Goal: Task Accomplishment & Management: Complete application form

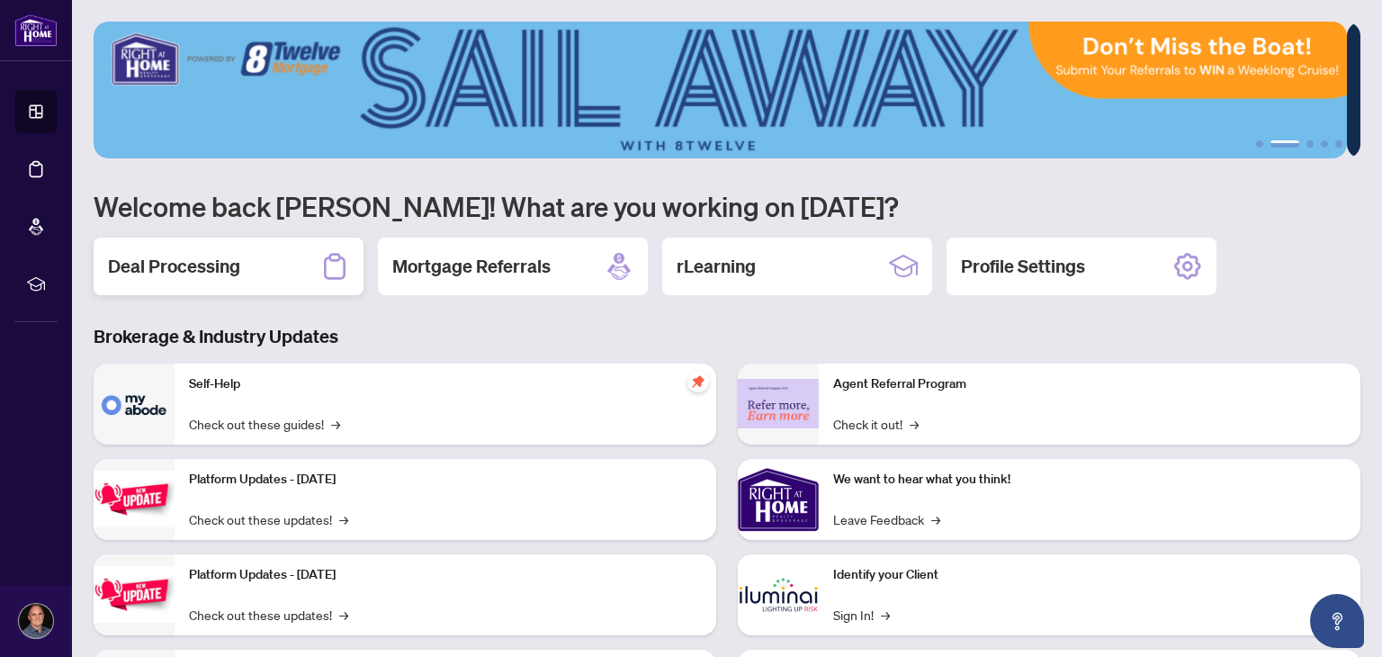
click at [193, 263] on h2 "Deal Processing" at bounding box center [174, 266] width 132 height 25
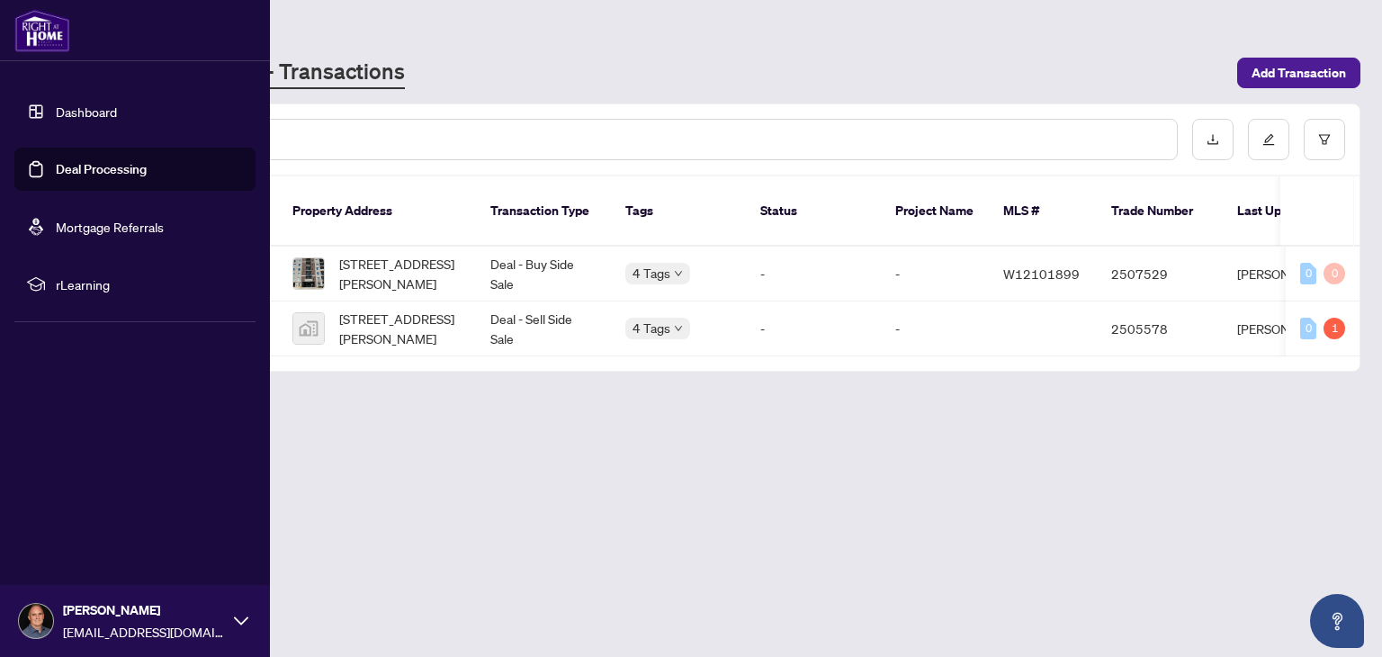
click at [56, 113] on link "Dashboard" at bounding box center [86, 111] width 61 height 16
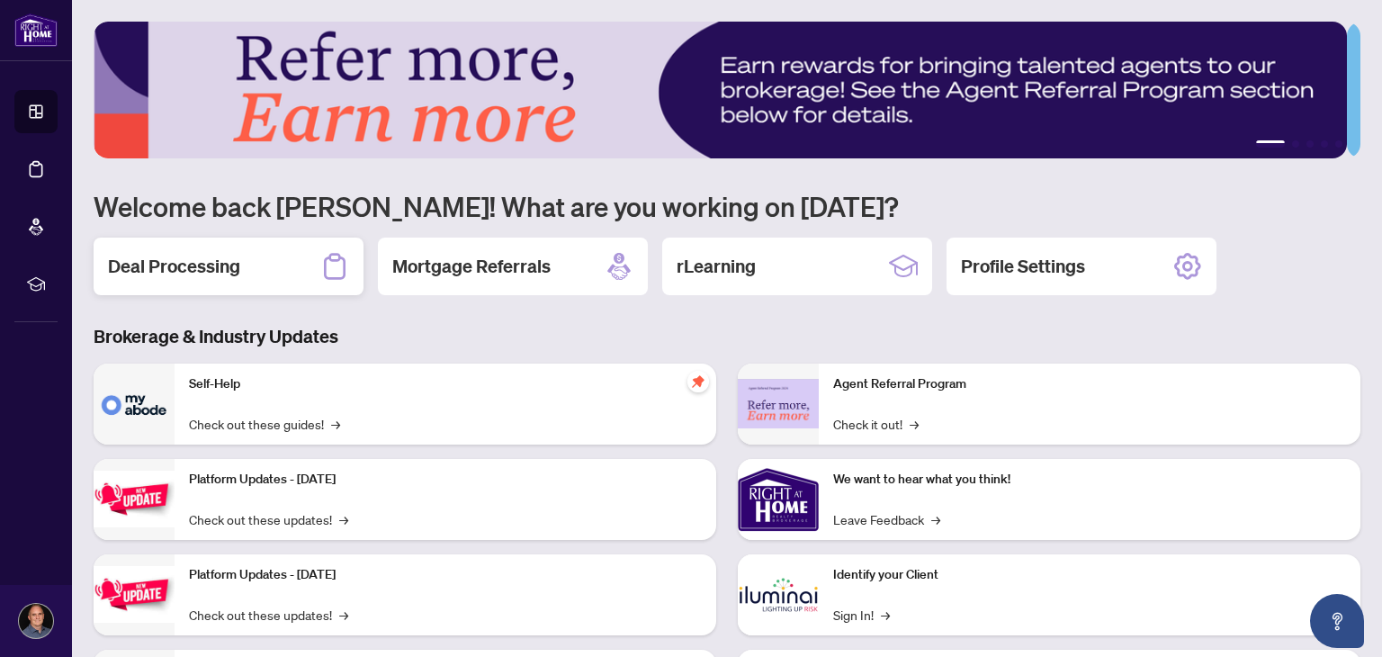
click at [223, 258] on h2 "Deal Processing" at bounding box center [174, 266] width 132 height 25
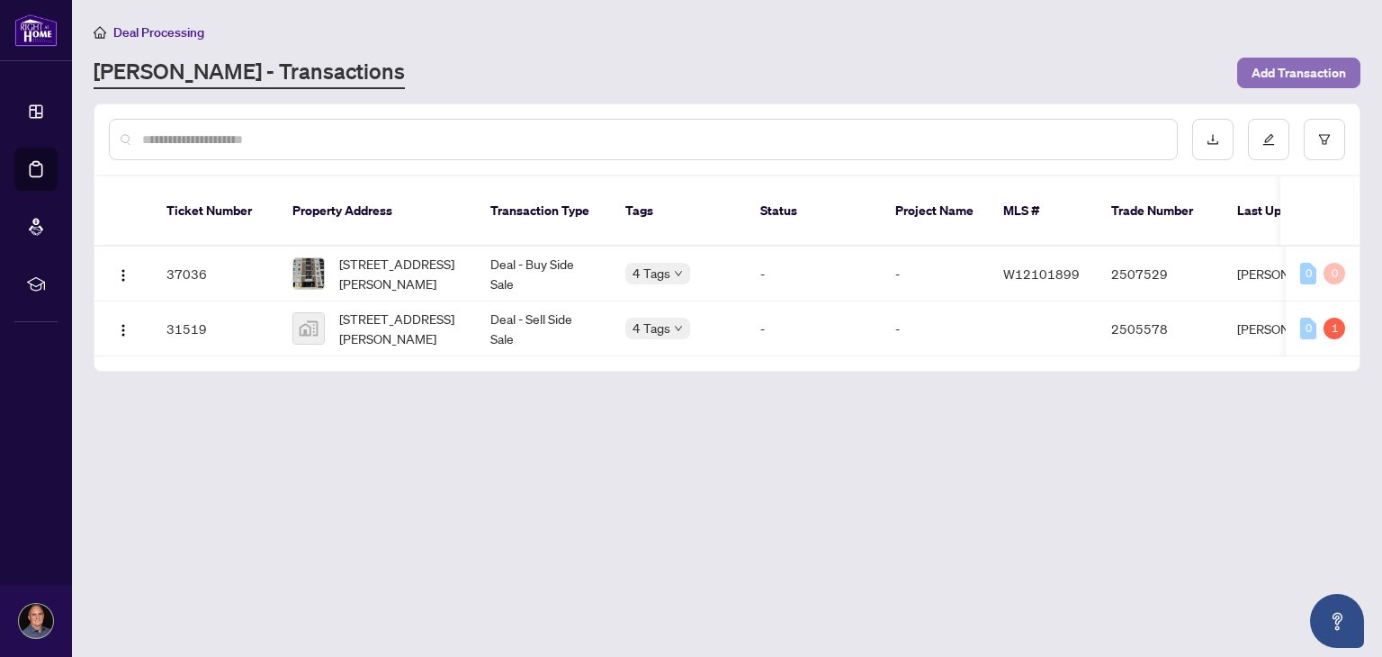
click at [1282, 73] on span "Add Transaction" at bounding box center [1298, 72] width 94 height 29
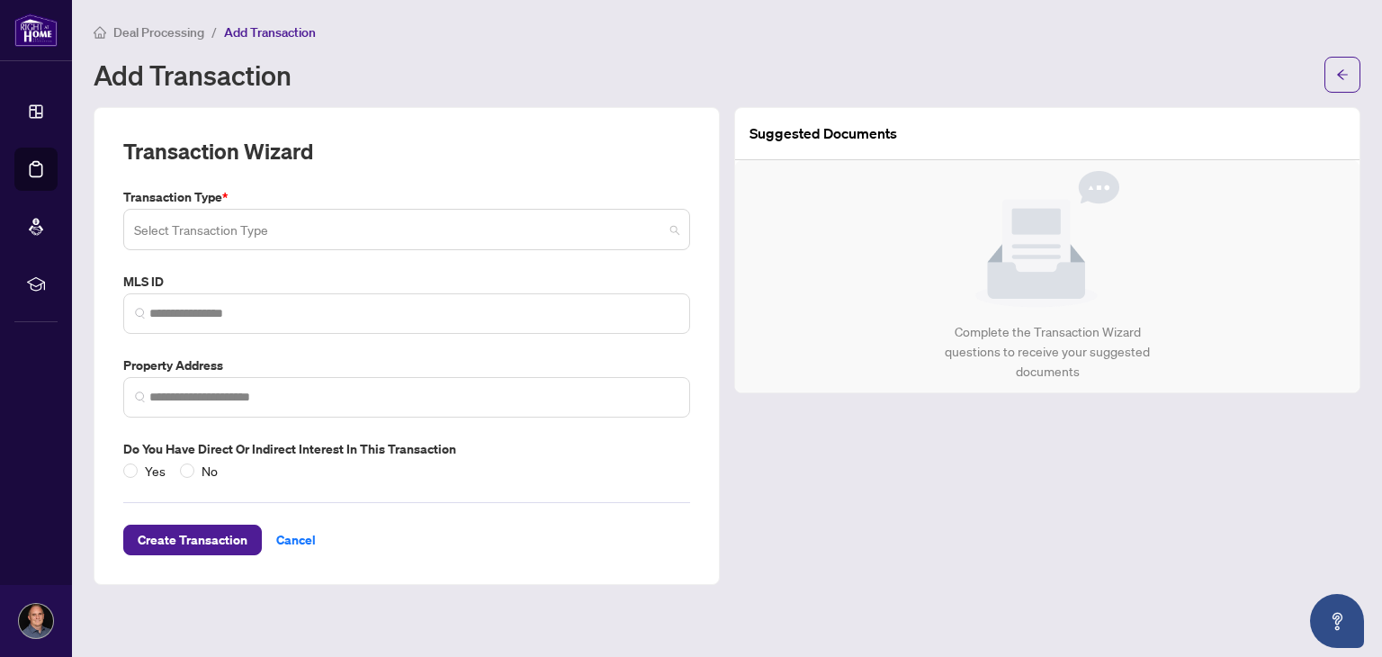
click at [670, 228] on span at bounding box center [406, 229] width 545 height 34
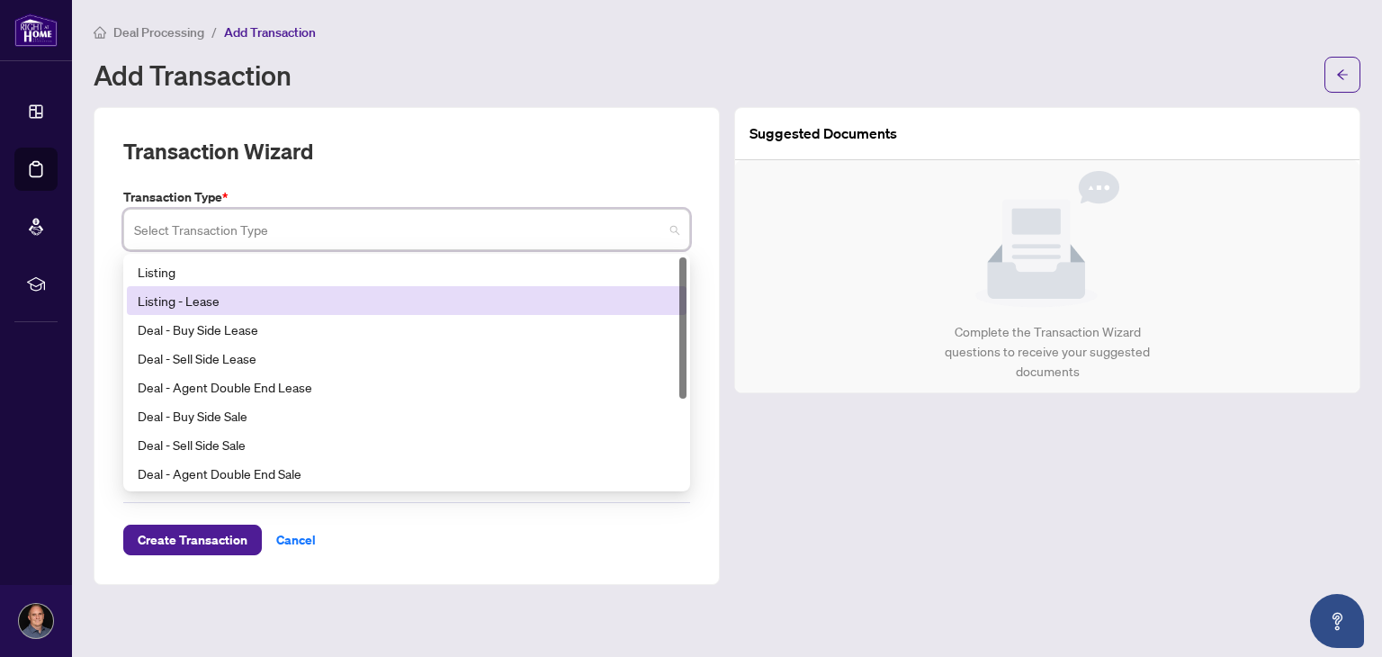
click at [248, 297] on div "Listing - Lease" at bounding box center [407, 301] width 538 height 20
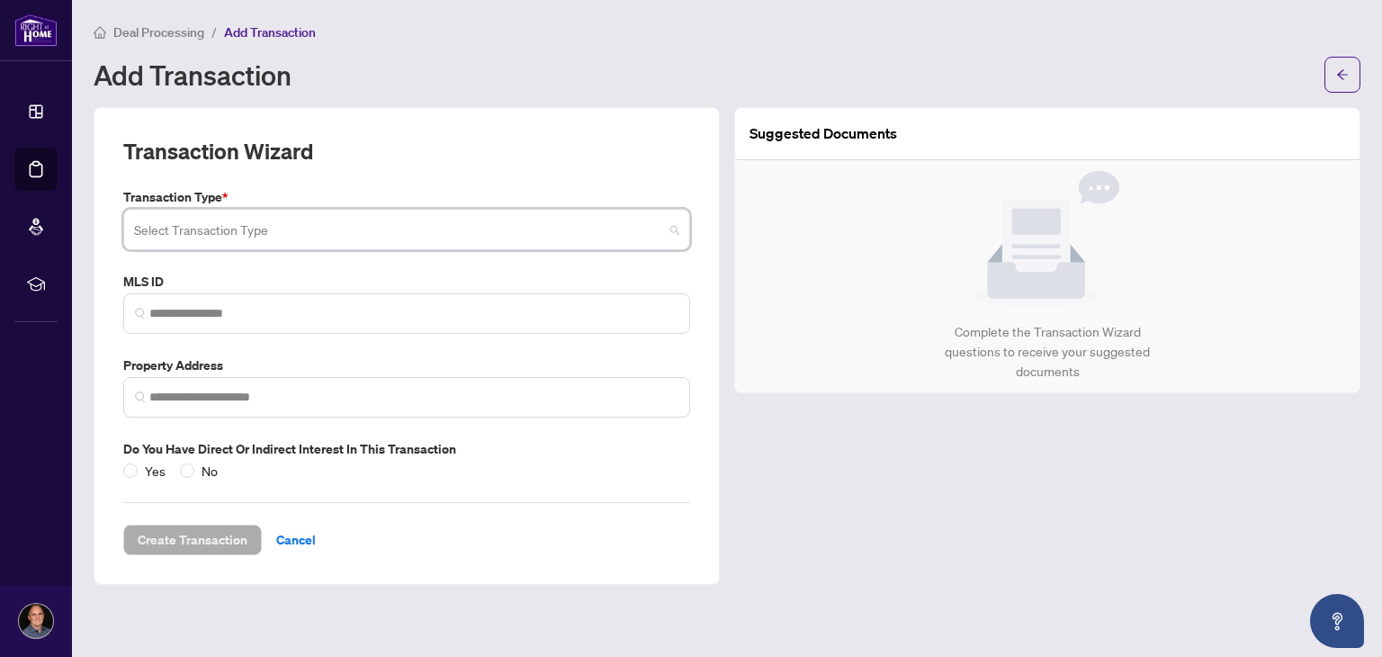
click at [671, 227] on span at bounding box center [406, 229] width 545 height 34
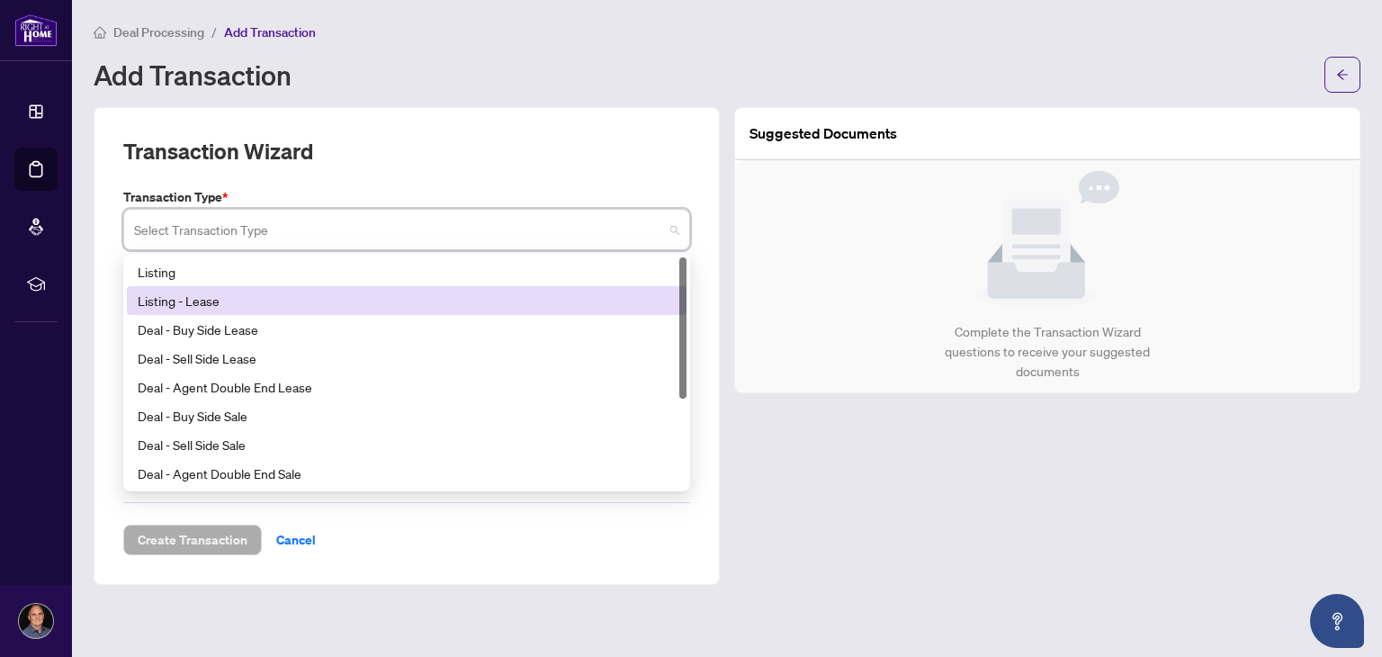
click at [532, 296] on div "Listing - Lease" at bounding box center [407, 301] width 538 height 20
